Goal: Check status: Check status

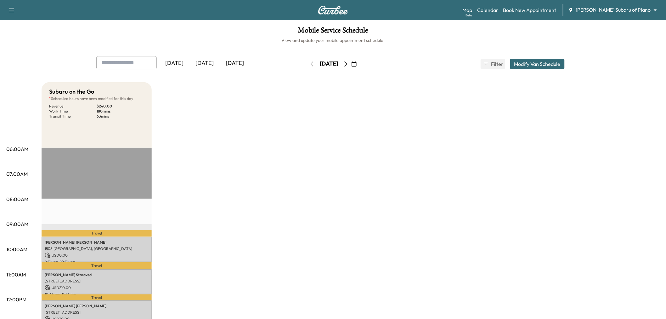
click at [359, 67] on button "button" at bounding box center [354, 64] width 11 height 10
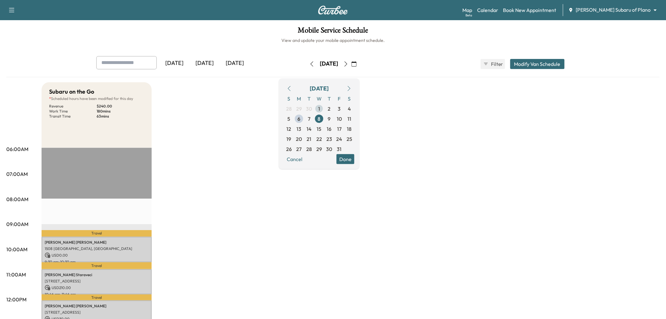
click at [320, 108] on span "1" at bounding box center [319, 109] width 2 height 8
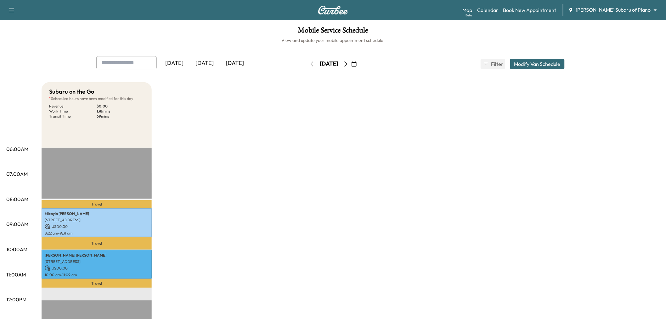
click at [238, 65] on div "[DATE]" at bounding box center [235, 63] width 30 height 14
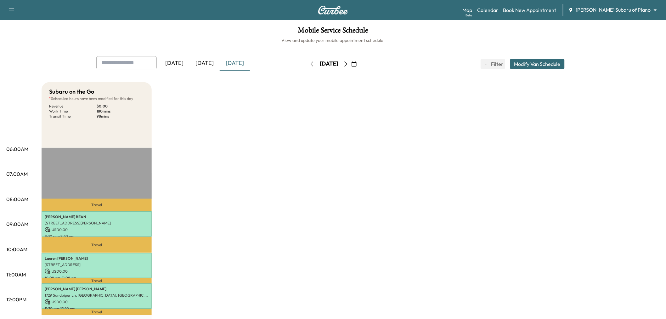
click at [359, 65] on button "button" at bounding box center [354, 64] width 11 height 10
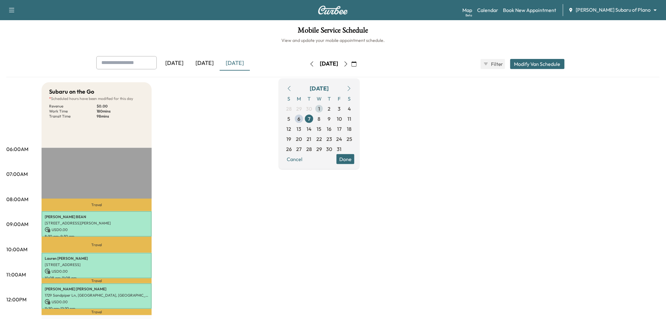
click at [320, 105] on span "1" at bounding box center [319, 109] width 2 height 8
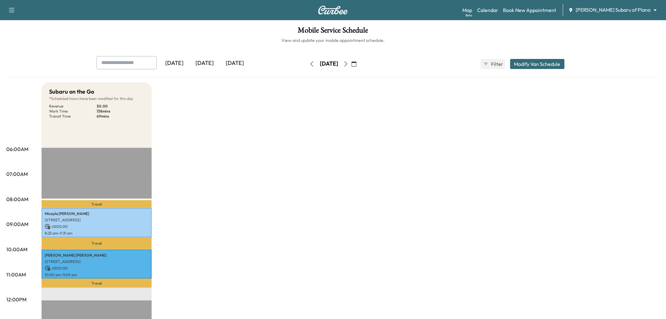
click at [348, 62] on icon "button" at bounding box center [346, 63] width 3 height 5
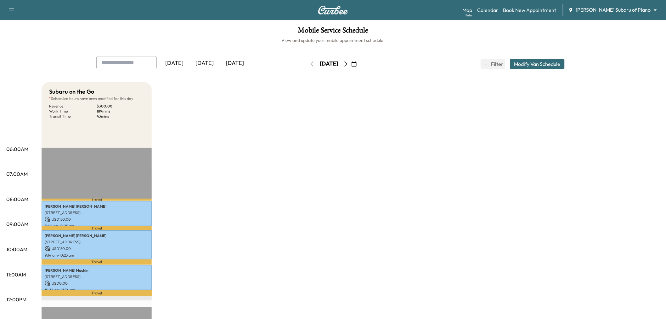
click at [348, 62] on icon "button" at bounding box center [345, 63] width 5 height 5
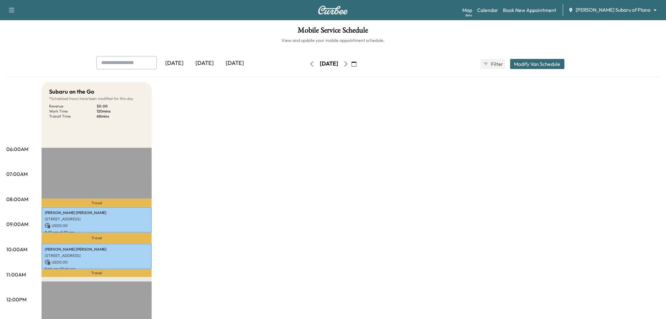
click at [224, 65] on div "[DATE]" at bounding box center [235, 63] width 30 height 14
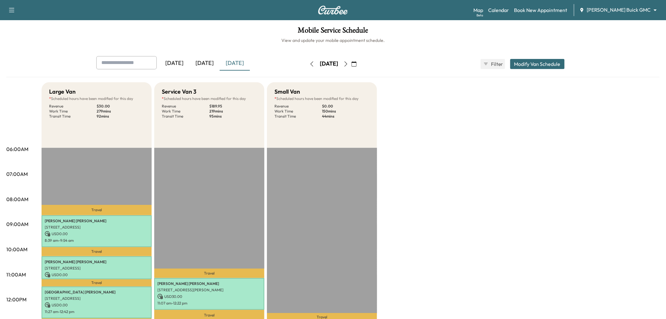
click at [359, 64] on button "button" at bounding box center [354, 64] width 11 height 10
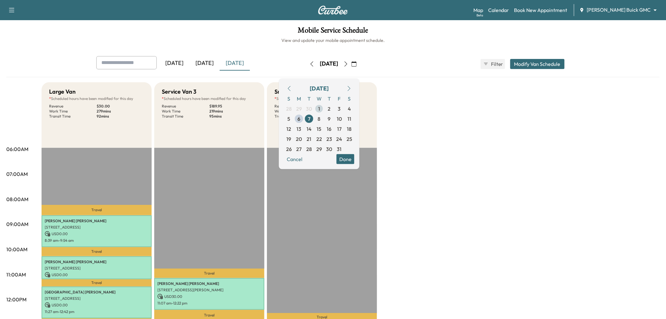
click at [320, 108] on span "1" at bounding box center [319, 109] width 2 height 8
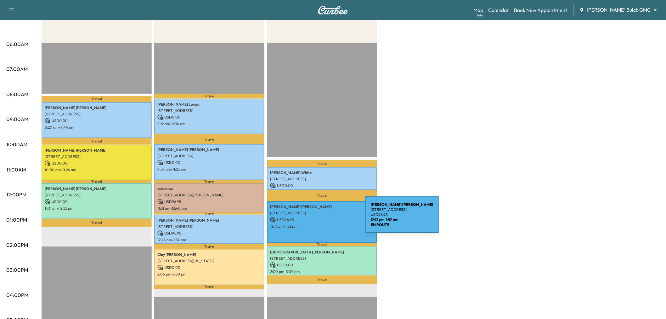
scroll to position [35, 0]
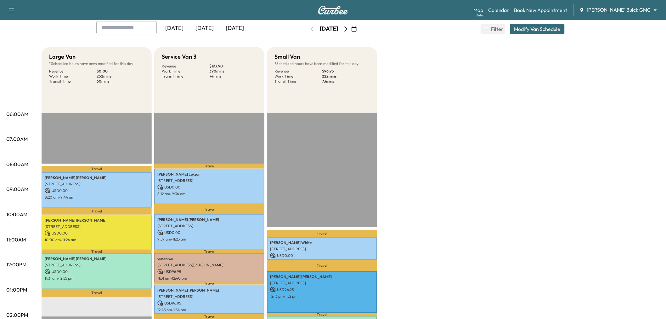
click at [348, 29] on icon "button" at bounding box center [345, 28] width 5 height 5
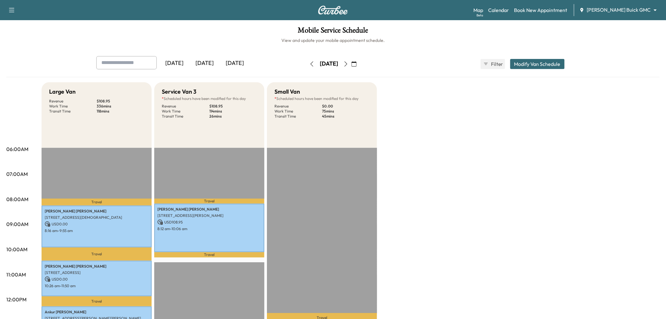
click at [348, 65] on icon "button" at bounding box center [345, 63] width 5 height 5
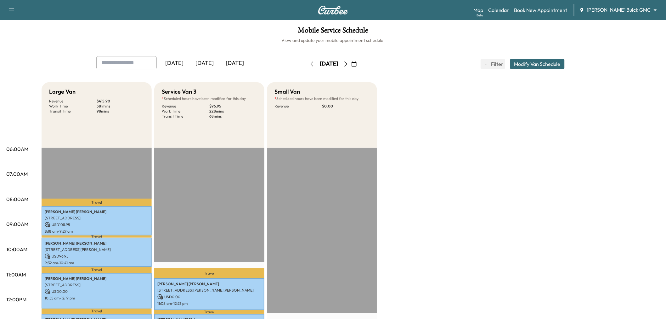
click at [359, 63] on button "button" at bounding box center [354, 64] width 11 height 10
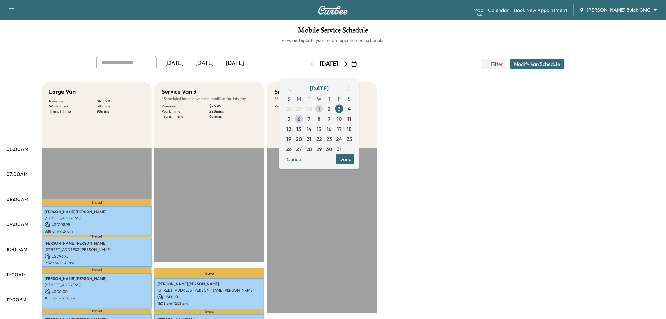
click at [320, 109] on span "1" at bounding box center [319, 109] width 2 height 8
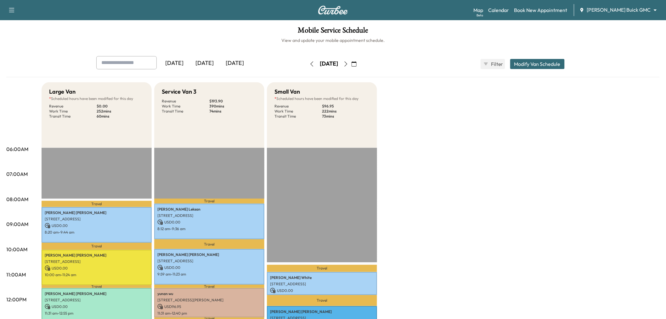
click at [239, 58] on div "[DATE]" at bounding box center [235, 63] width 30 height 14
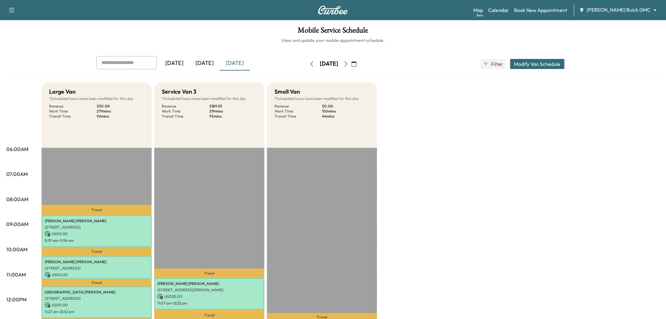
click at [205, 67] on div "[DATE]" at bounding box center [205, 63] width 30 height 14
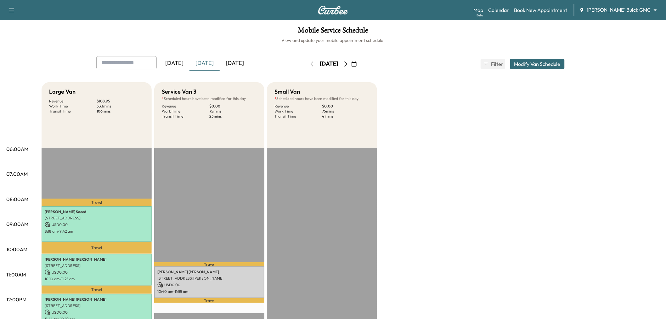
click at [351, 60] on button "button" at bounding box center [346, 64] width 11 height 10
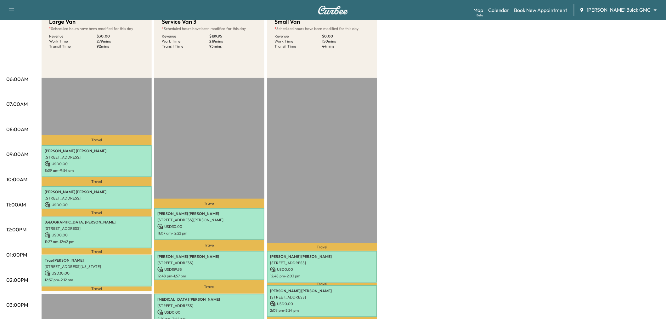
scroll to position [105, 0]
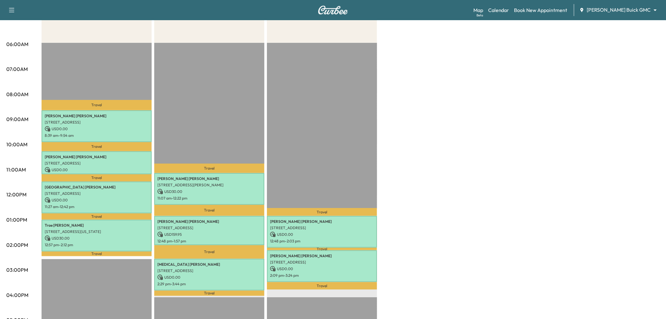
click at [331, 234] on p "USD 0.00" at bounding box center [322, 234] width 104 height 6
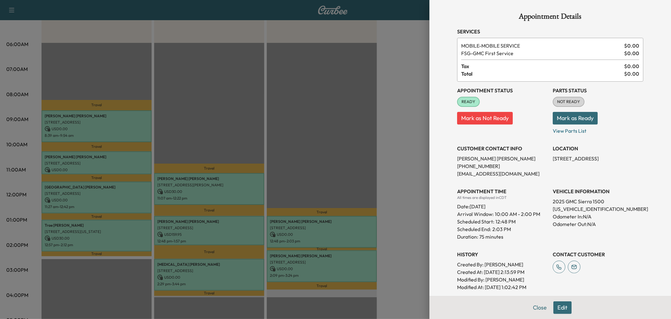
click at [332, 236] on div at bounding box center [335, 159] width 671 height 319
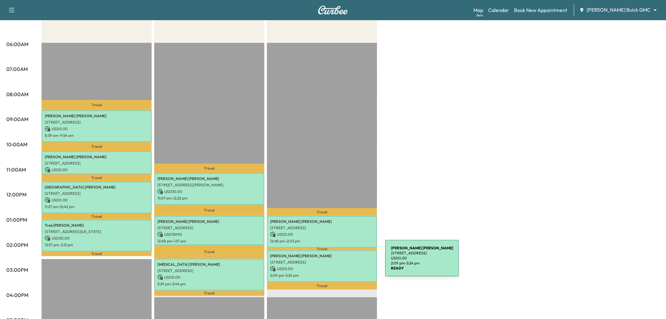
click at [338, 262] on div "[PERSON_NAME] [STREET_ADDRESS] USD 0.00 2:09 pm - 3:24 pm" at bounding box center [322, 266] width 110 height 32
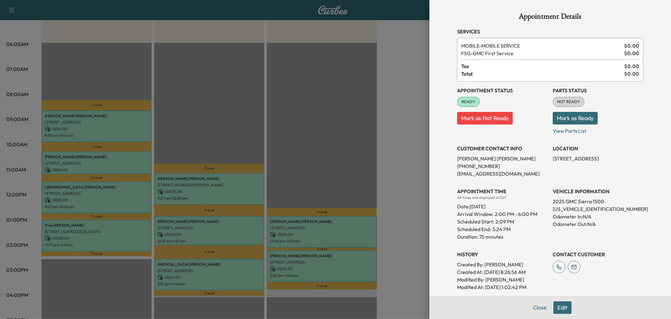
click at [338, 262] on div at bounding box center [335, 159] width 671 height 319
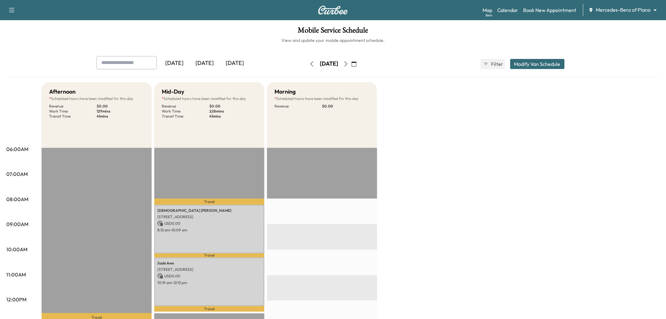
click at [235, 61] on div "[DATE]" at bounding box center [235, 63] width 30 height 14
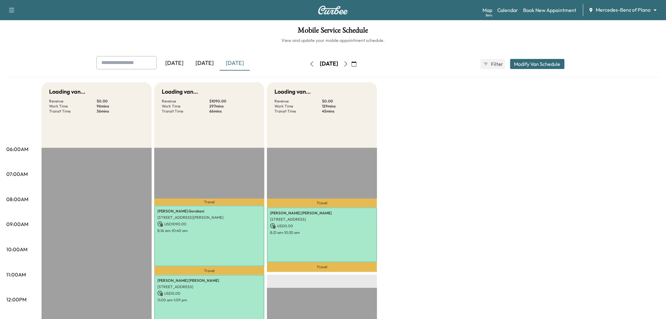
click at [489, 164] on div "Loading van... Revenue $ 0.00 Work Time 96 mins Transit Time 36 mins Travel Jul…" at bounding box center [351, 318] width 618 height 472
click at [357, 63] on icon "button" at bounding box center [354, 63] width 5 height 5
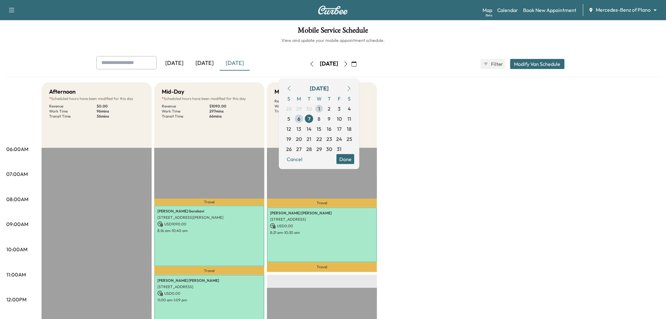
click at [320, 108] on span "1" at bounding box center [319, 109] width 2 height 8
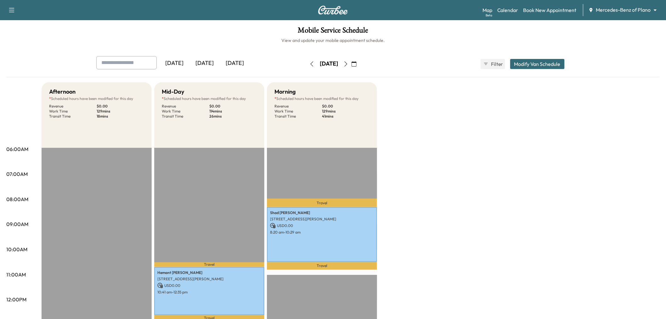
click at [351, 64] on button "button" at bounding box center [346, 64] width 11 height 10
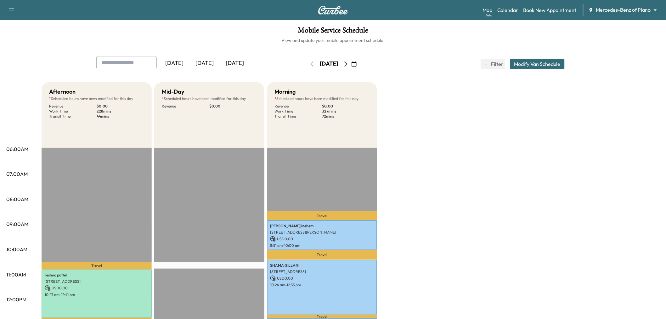
click at [348, 62] on icon "button" at bounding box center [346, 63] width 3 height 5
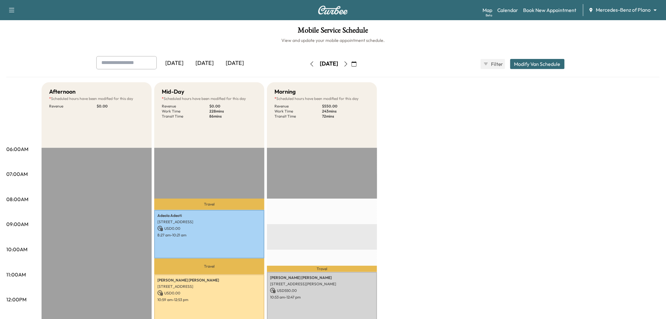
click at [213, 62] on div "[DATE]" at bounding box center [205, 63] width 30 height 14
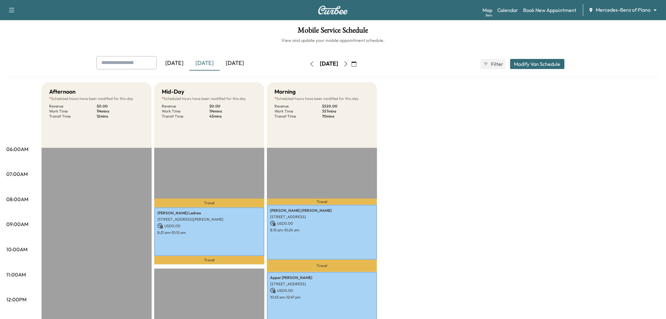
click at [245, 62] on div "[DATE]" at bounding box center [235, 63] width 30 height 14
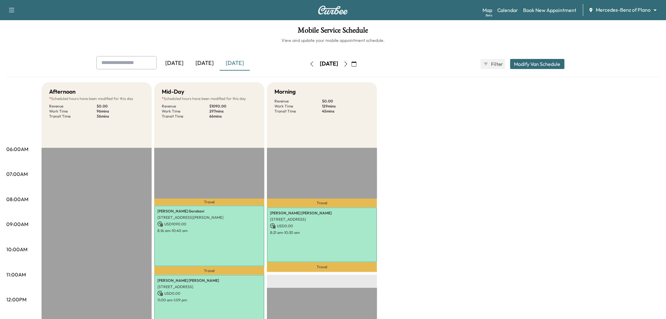
click at [357, 62] on icon "button" at bounding box center [354, 63] width 5 height 5
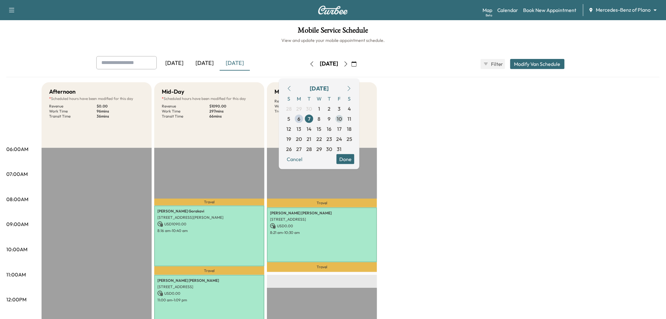
click at [342, 121] on span "10" at bounding box center [339, 119] width 5 height 8
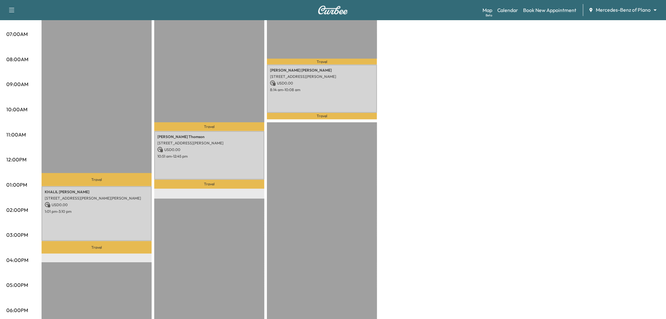
scroll to position [175, 0]
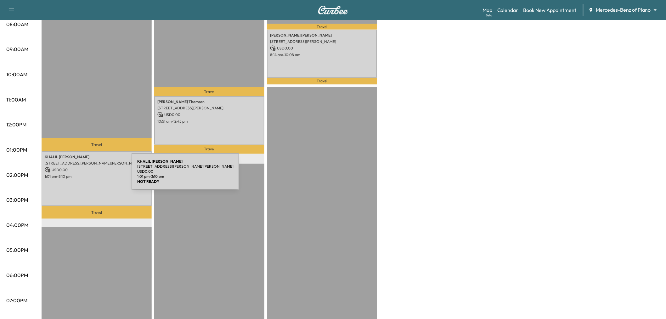
click at [85, 175] on p "1:01 pm - 3:10 pm" at bounding box center [97, 176] width 104 height 5
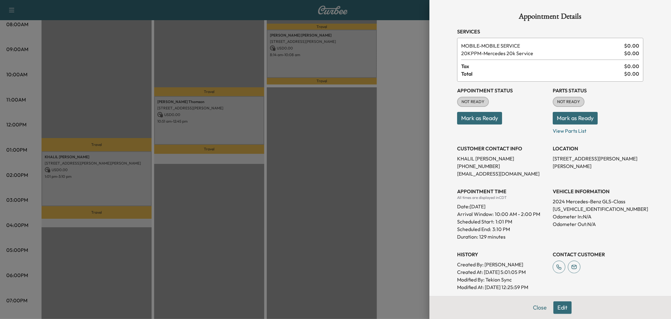
click at [95, 171] on div at bounding box center [335, 159] width 671 height 319
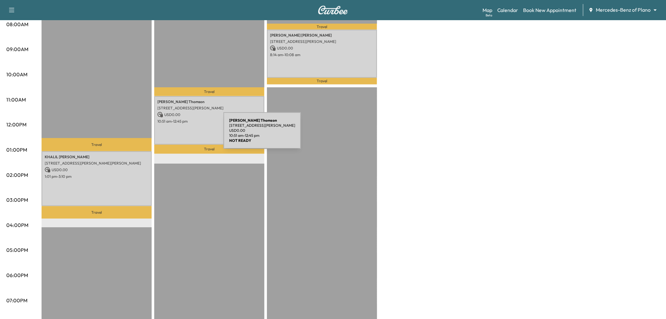
click at [191, 123] on div "[PERSON_NAME] [STREET_ADDRESS][PERSON_NAME] USD 0.00 10:51 am - 12:45 pm" at bounding box center [209, 120] width 110 height 48
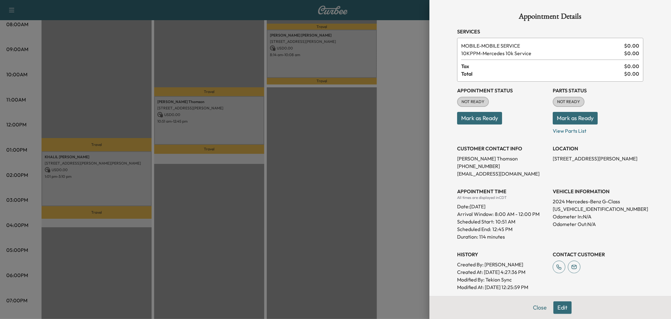
click at [210, 123] on div at bounding box center [335, 159] width 671 height 319
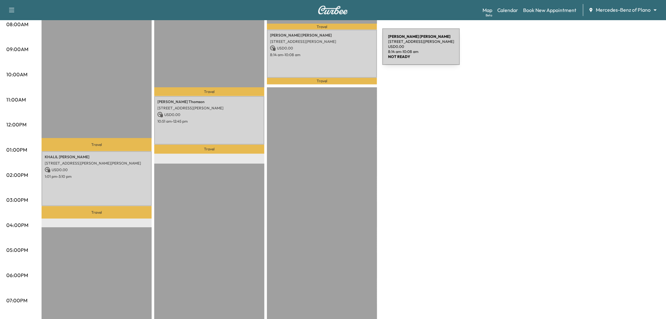
click at [338, 48] on p "USD 0.00" at bounding box center [322, 48] width 104 height 6
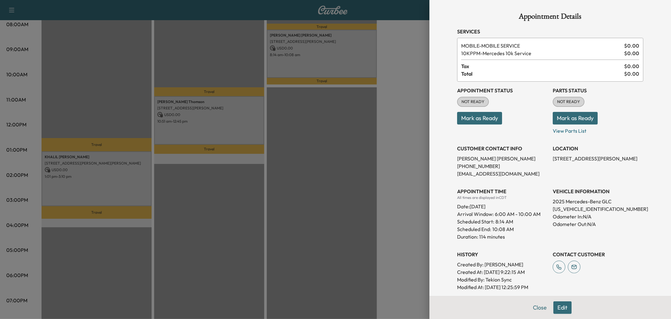
click at [338, 48] on div at bounding box center [335, 159] width 671 height 319
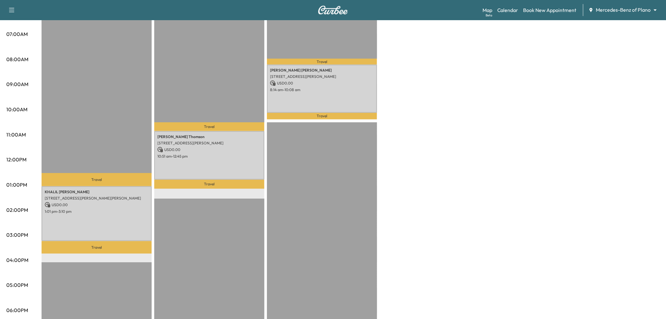
scroll to position [105, 0]
